Goal: Navigation & Orientation: Find specific page/section

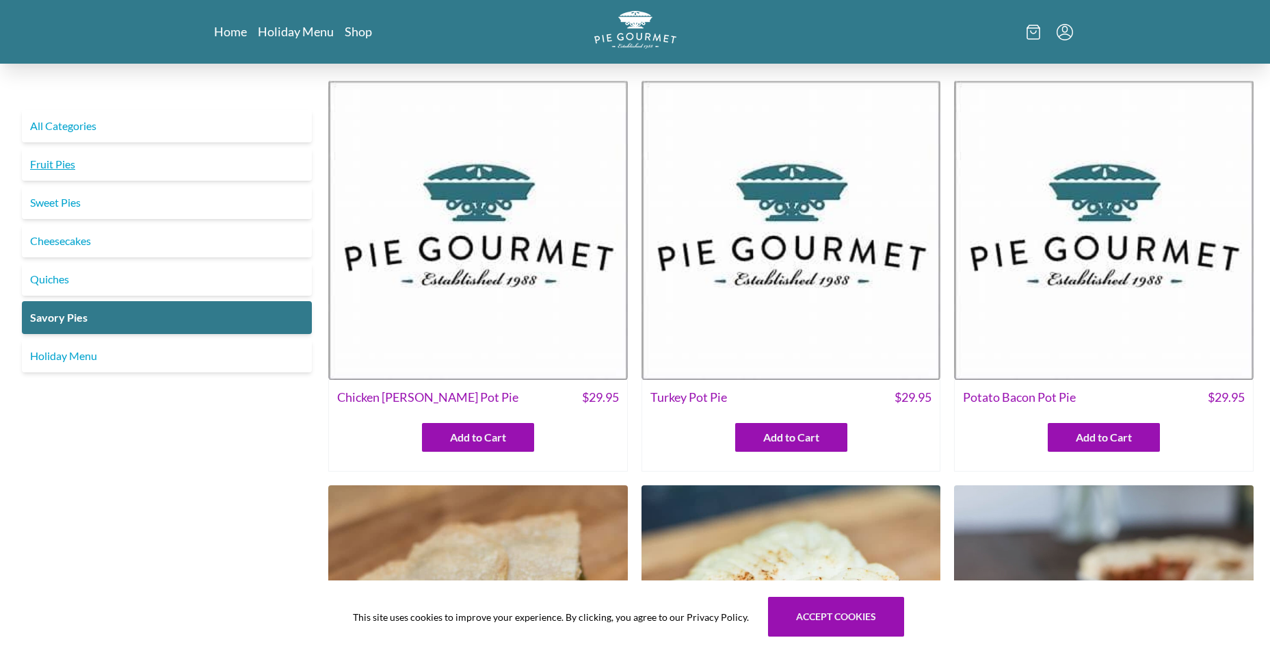
click at [52, 161] on link "Fruit Pies" at bounding box center [167, 164] width 290 height 33
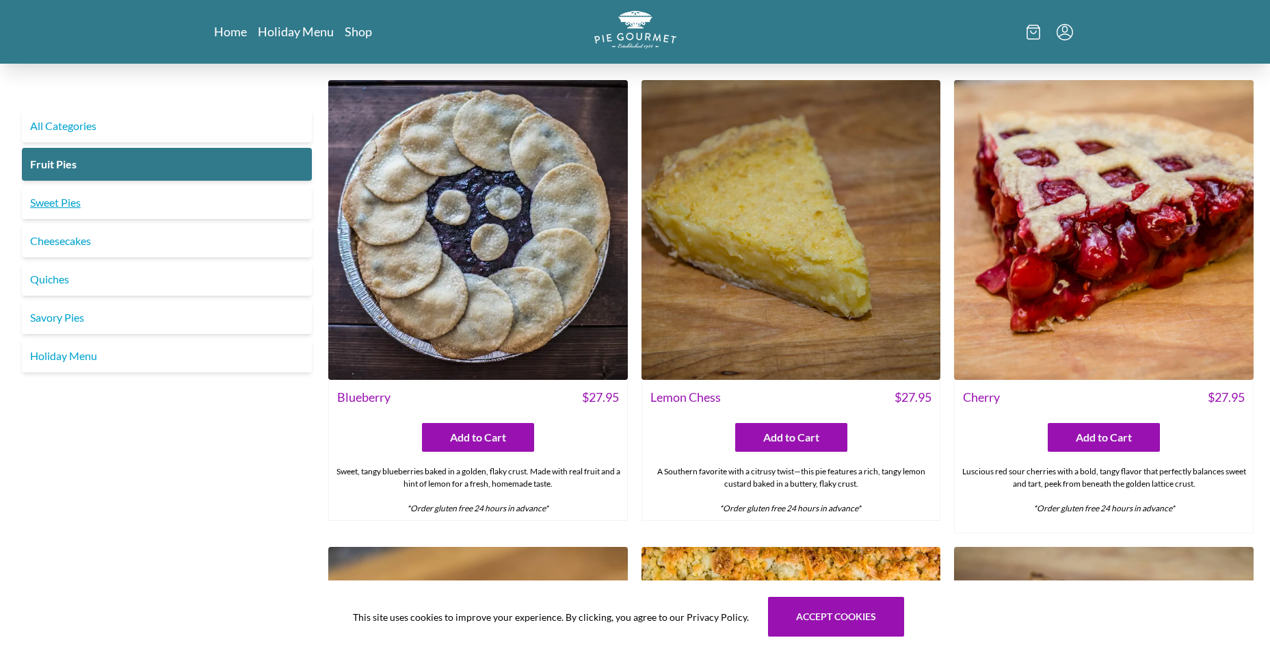
click at [40, 207] on link "Sweet Pies" at bounding box center [167, 202] width 290 height 33
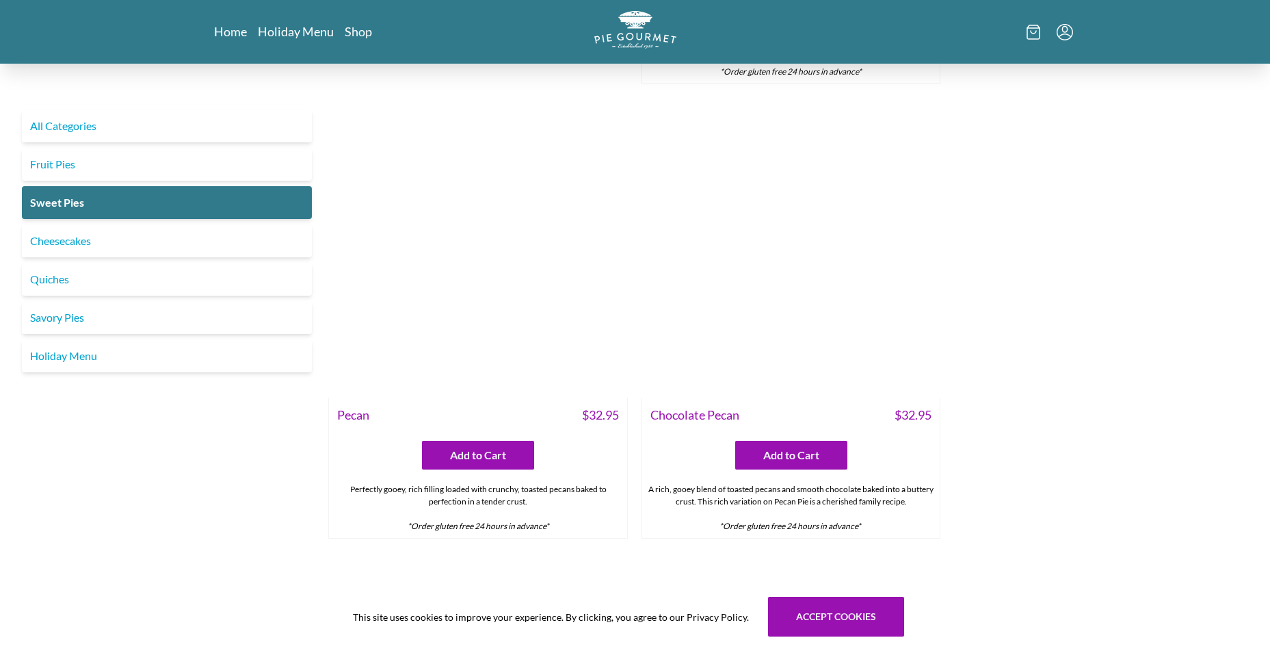
scroll to position [1032, 0]
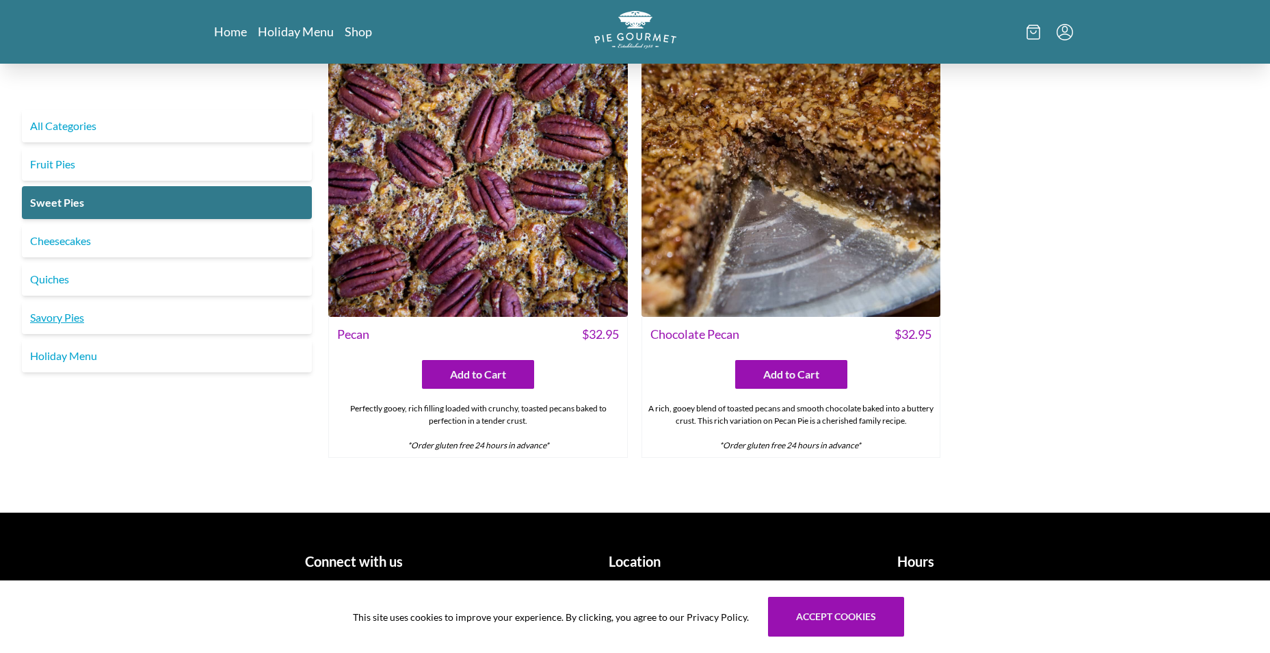
click at [58, 313] on link "Savory Pies" at bounding box center [167, 317] width 290 height 33
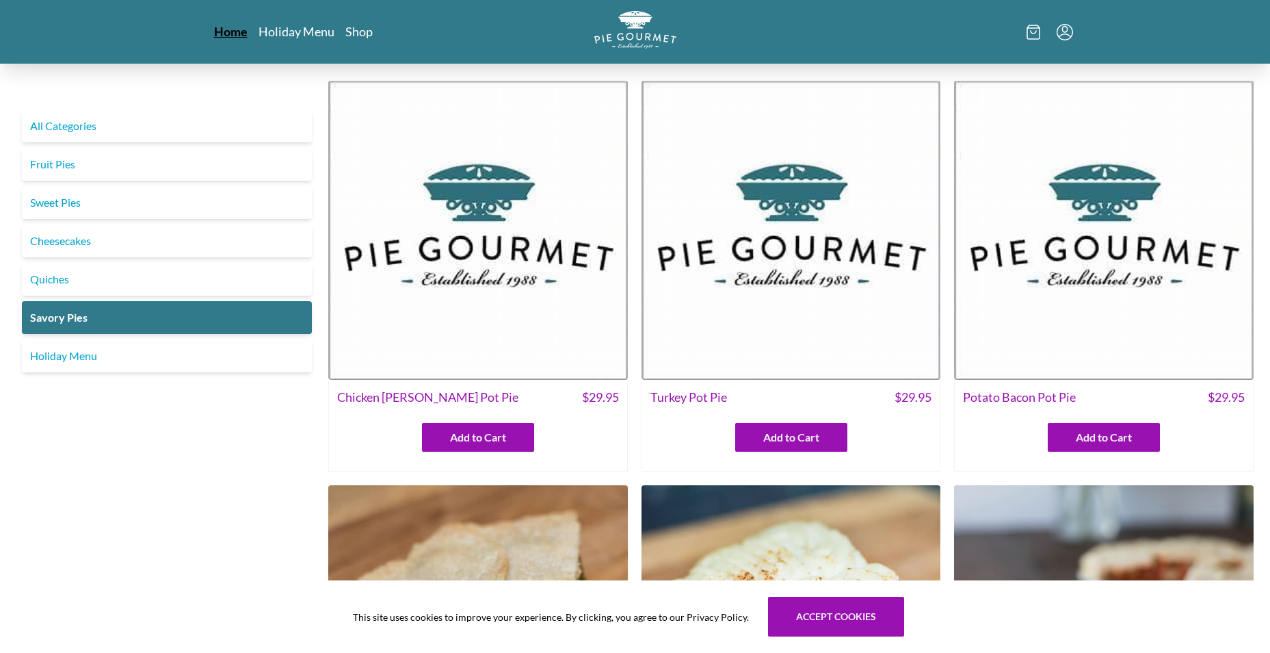
click at [235, 31] on link "Home" at bounding box center [231, 31] width 34 height 16
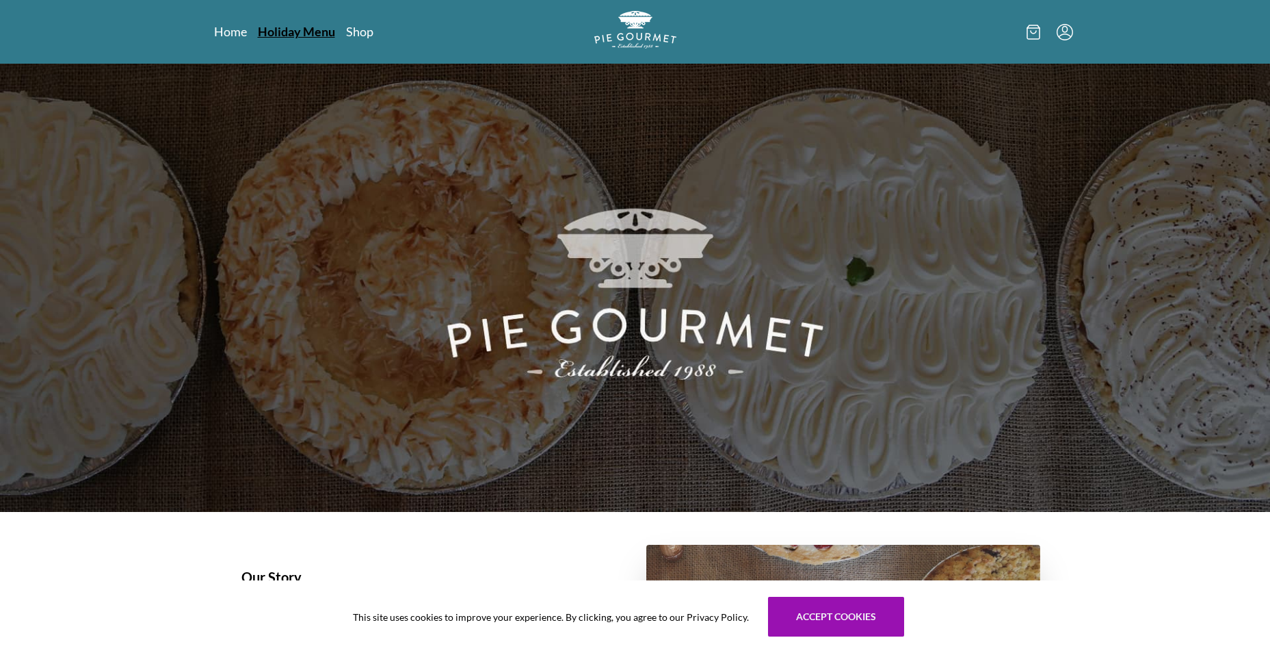
click at [298, 31] on link "Holiday Menu" at bounding box center [296, 31] width 77 height 16
